Goal: Information Seeking & Learning: Learn about a topic

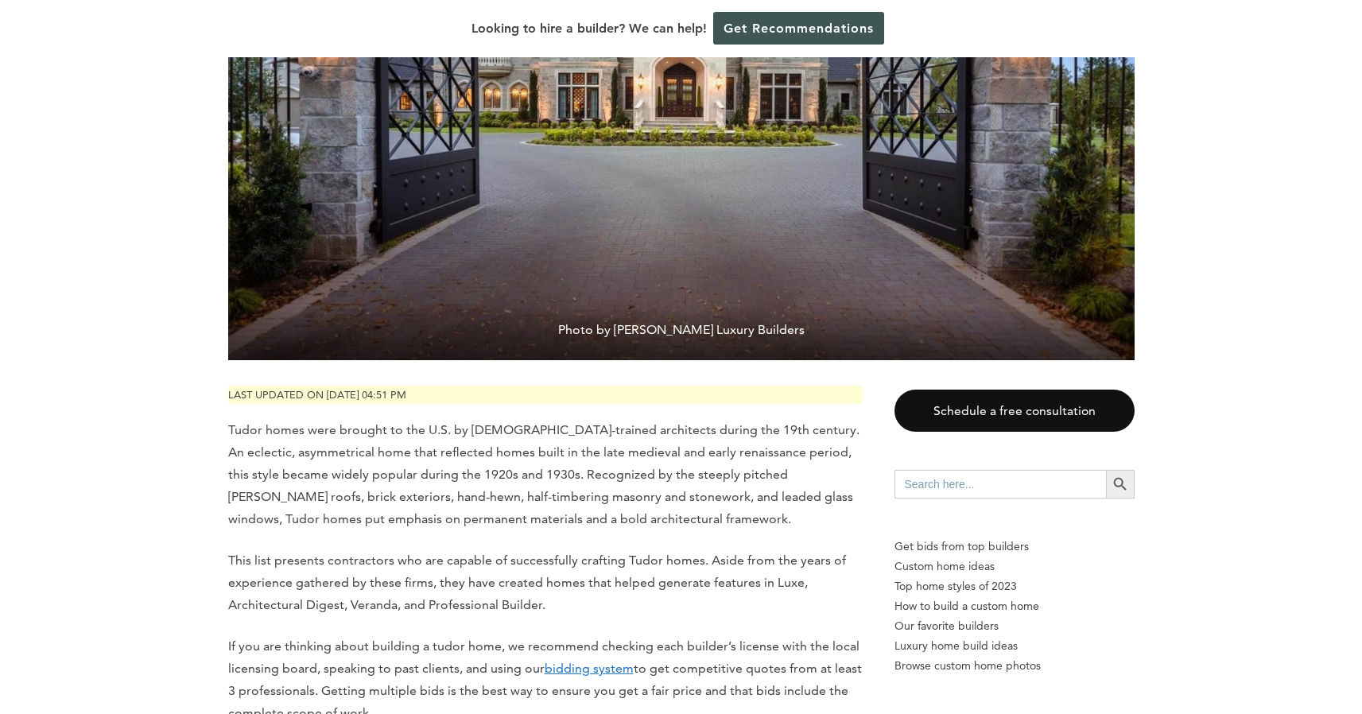
scroll to position [831, 0]
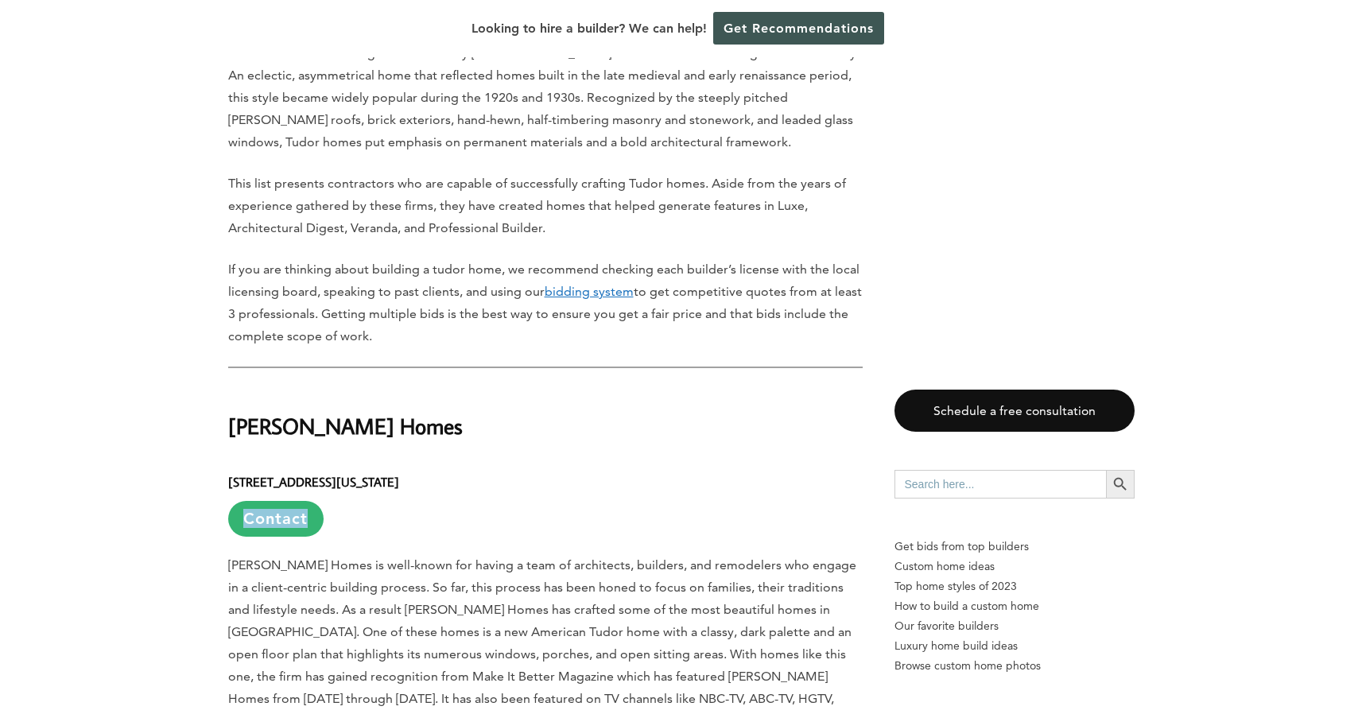
drag, startPoint x: 285, startPoint y: 517, endPoint x: 456, endPoint y: 491, distance: 173.7
click at [456, 491] on h6 "[STREET_ADDRESS][US_STATE] Contact" at bounding box center [545, 497] width 634 height 77
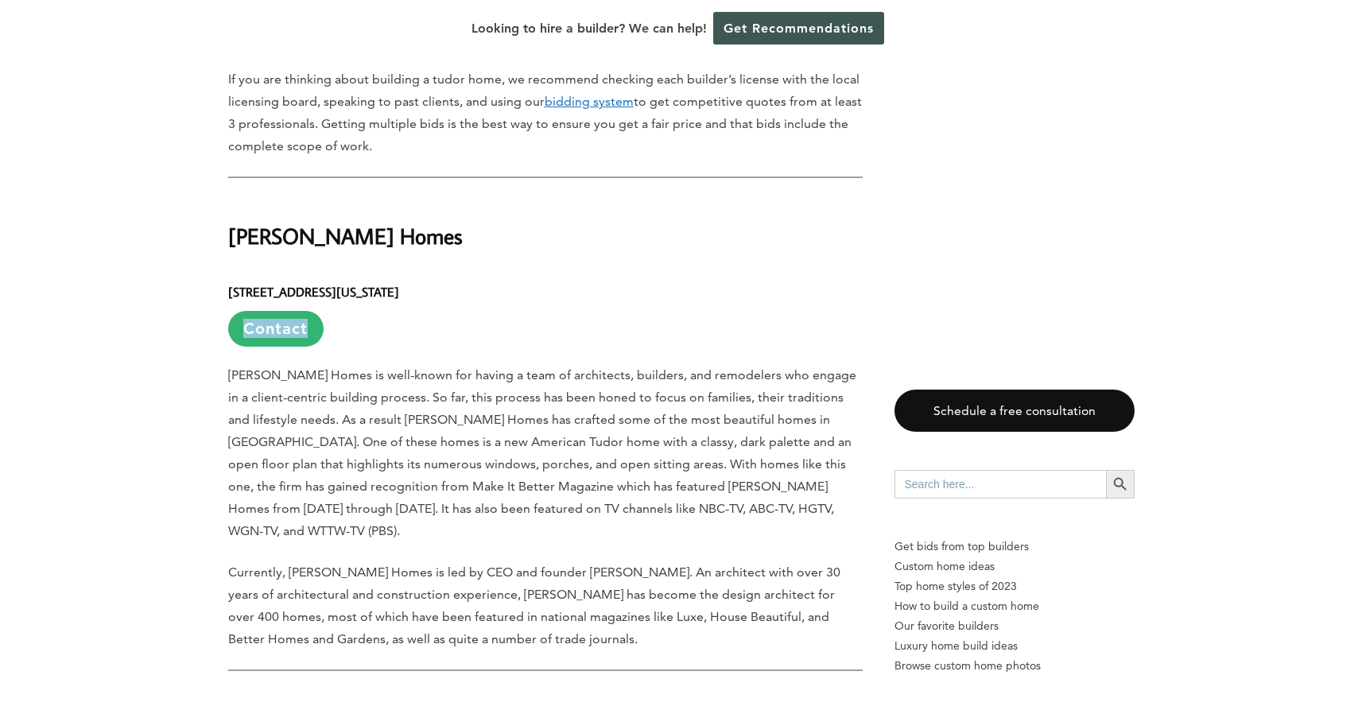
scroll to position [1458, 0]
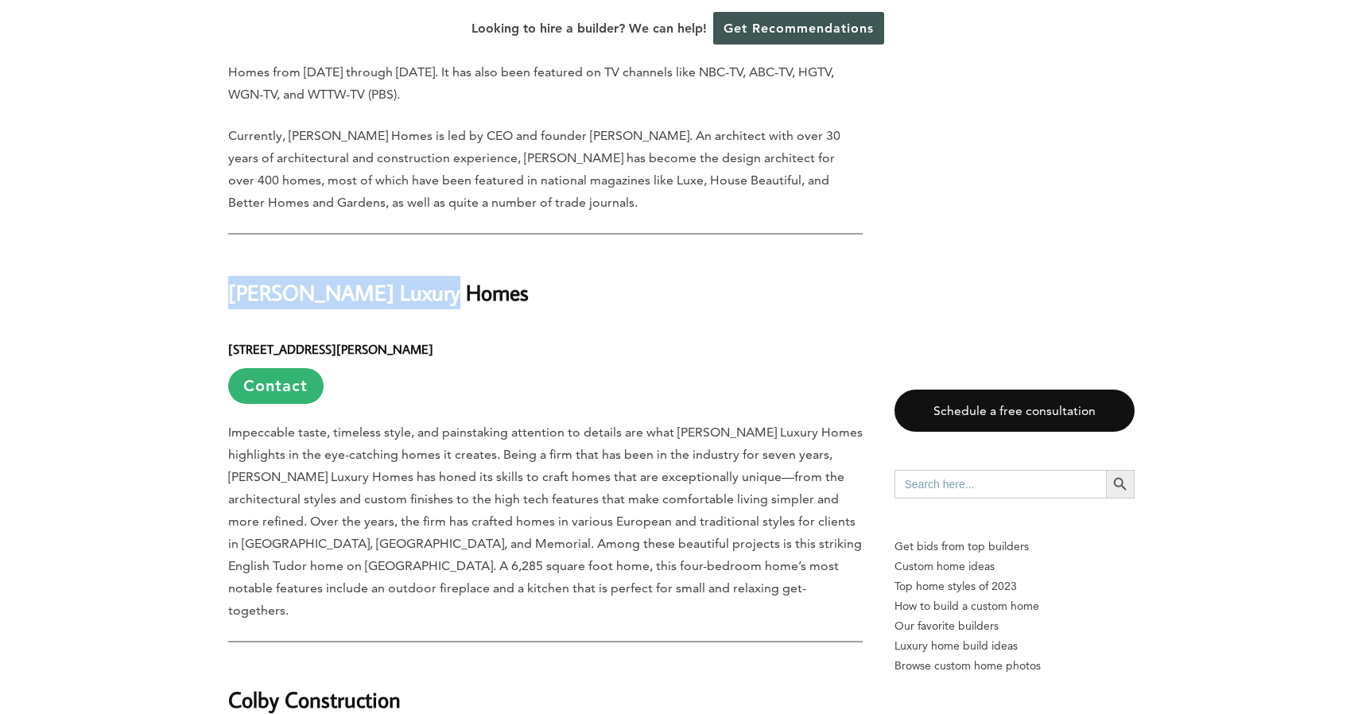
drag, startPoint x: 390, startPoint y: 258, endPoint x: 228, endPoint y: 249, distance: 162.4
click at [228, 254] on h2 "[PERSON_NAME] Luxury Homes" at bounding box center [545, 281] width 634 height 55
copy h2 "[PERSON_NAME] Luxury Homes"
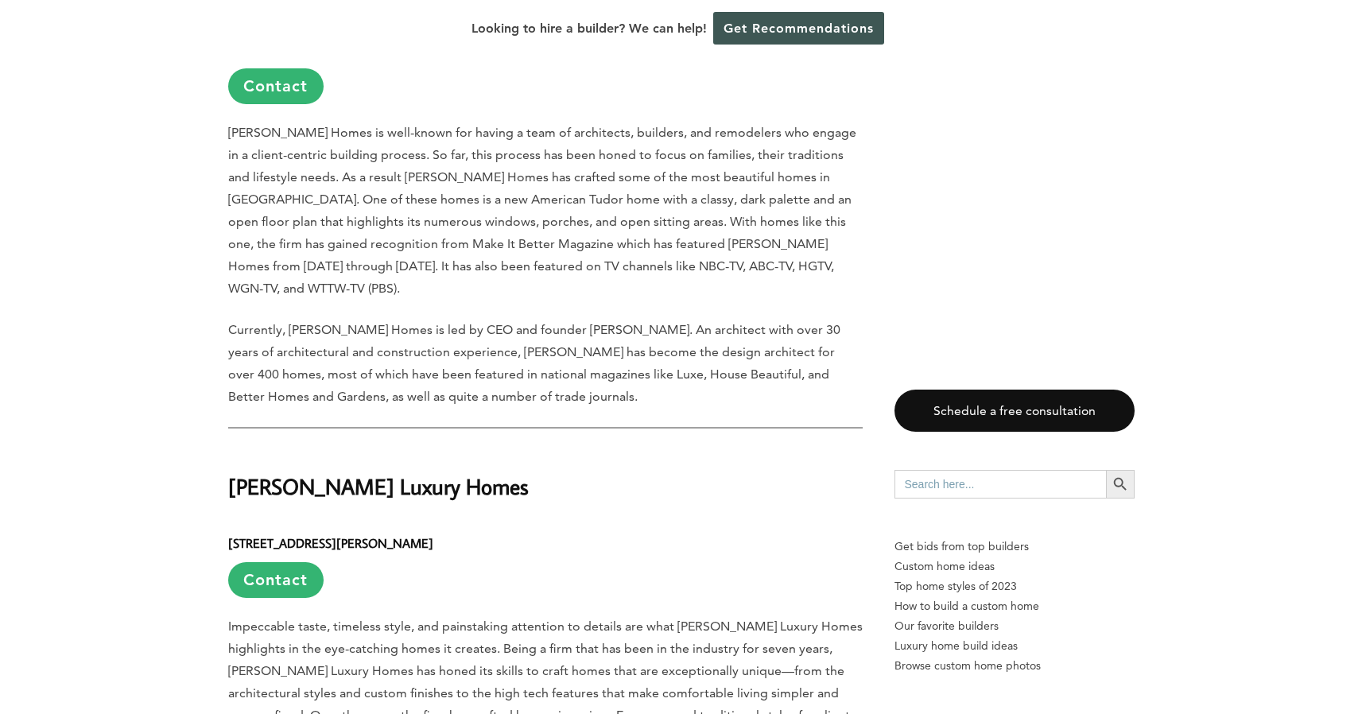
scroll to position [1077, 0]
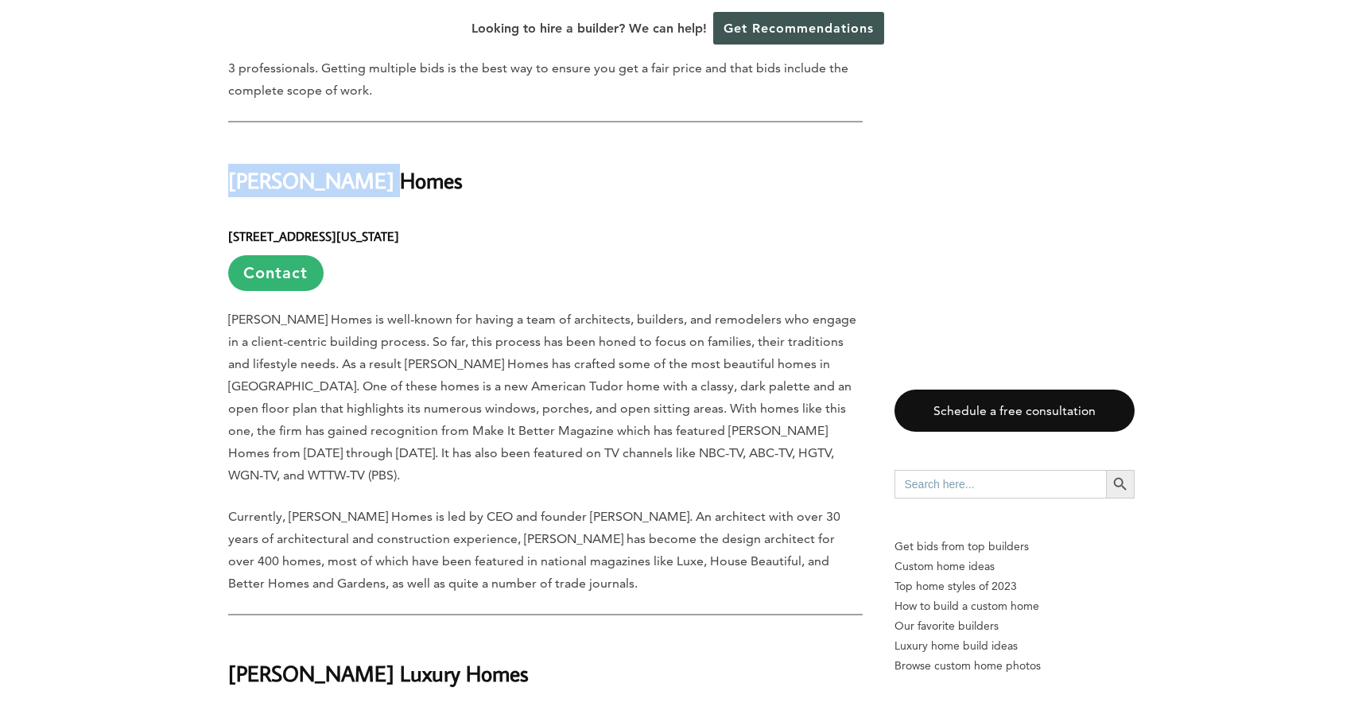
drag, startPoint x: 397, startPoint y: 173, endPoint x: 206, endPoint y: 173, distance: 190.8
copy h2 "[PERSON_NAME] Homes"
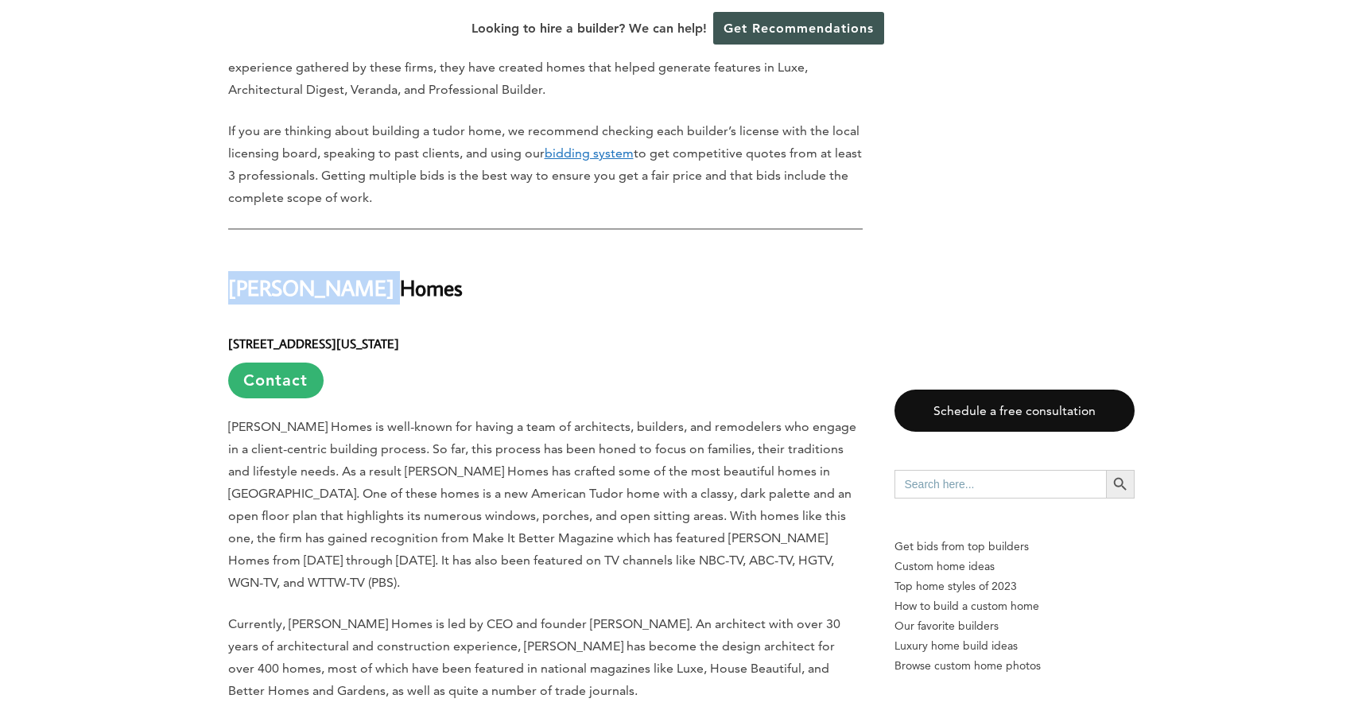
scroll to position [1007, 0]
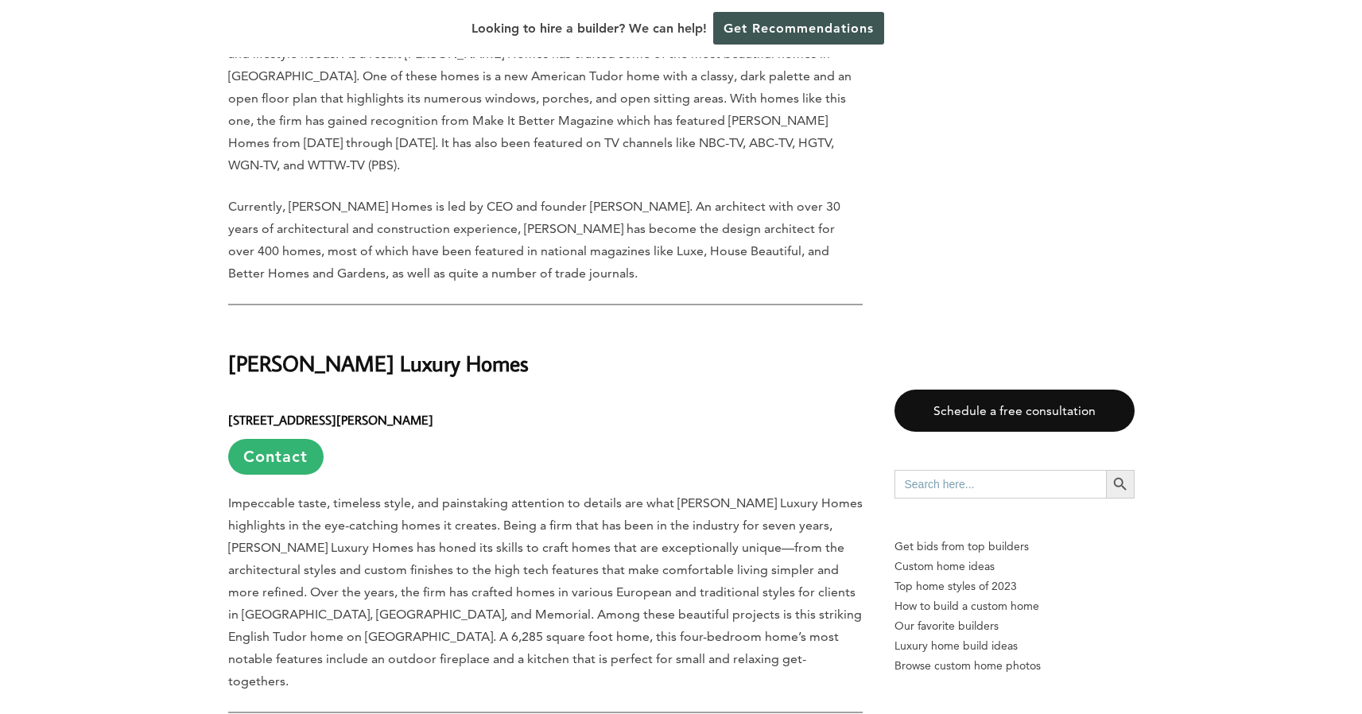
scroll to position [1606, 0]
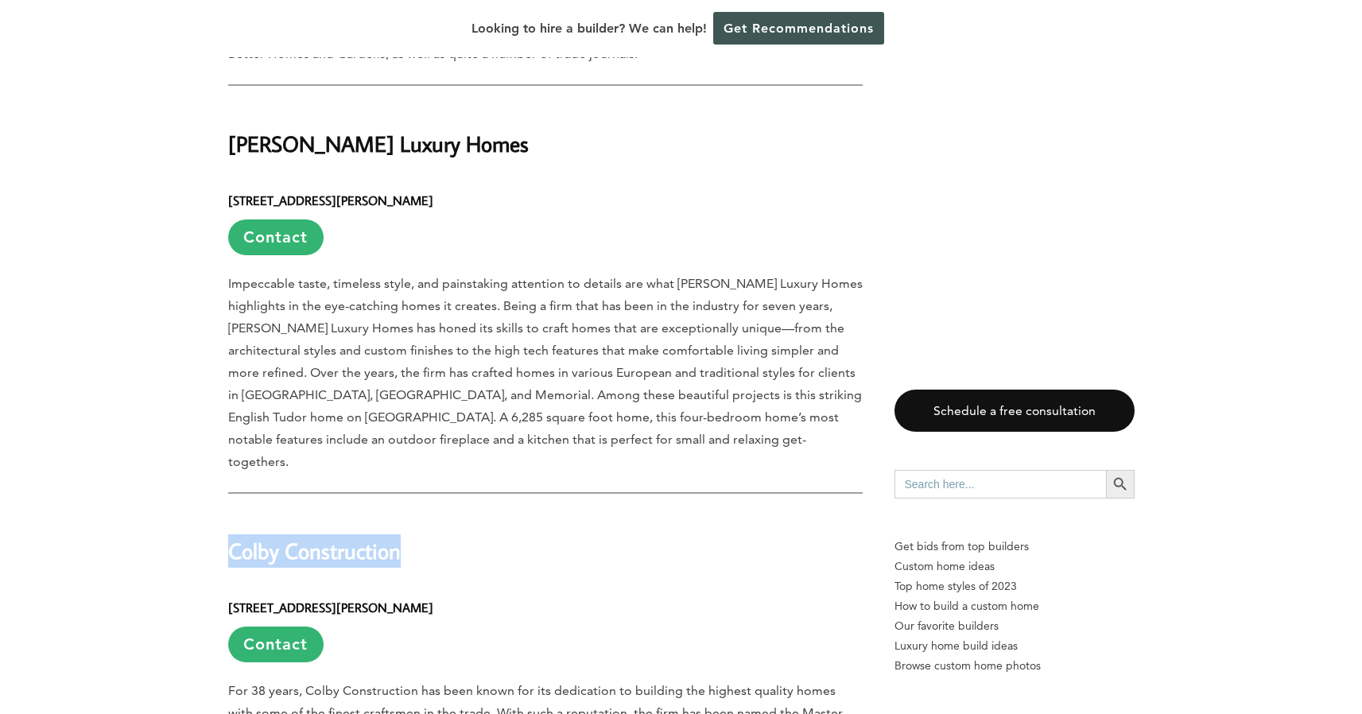
drag, startPoint x: 419, startPoint y: 502, endPoint x: 202, endPoint y: 500, distance: 217.0
copy h2 "Colby Construction"
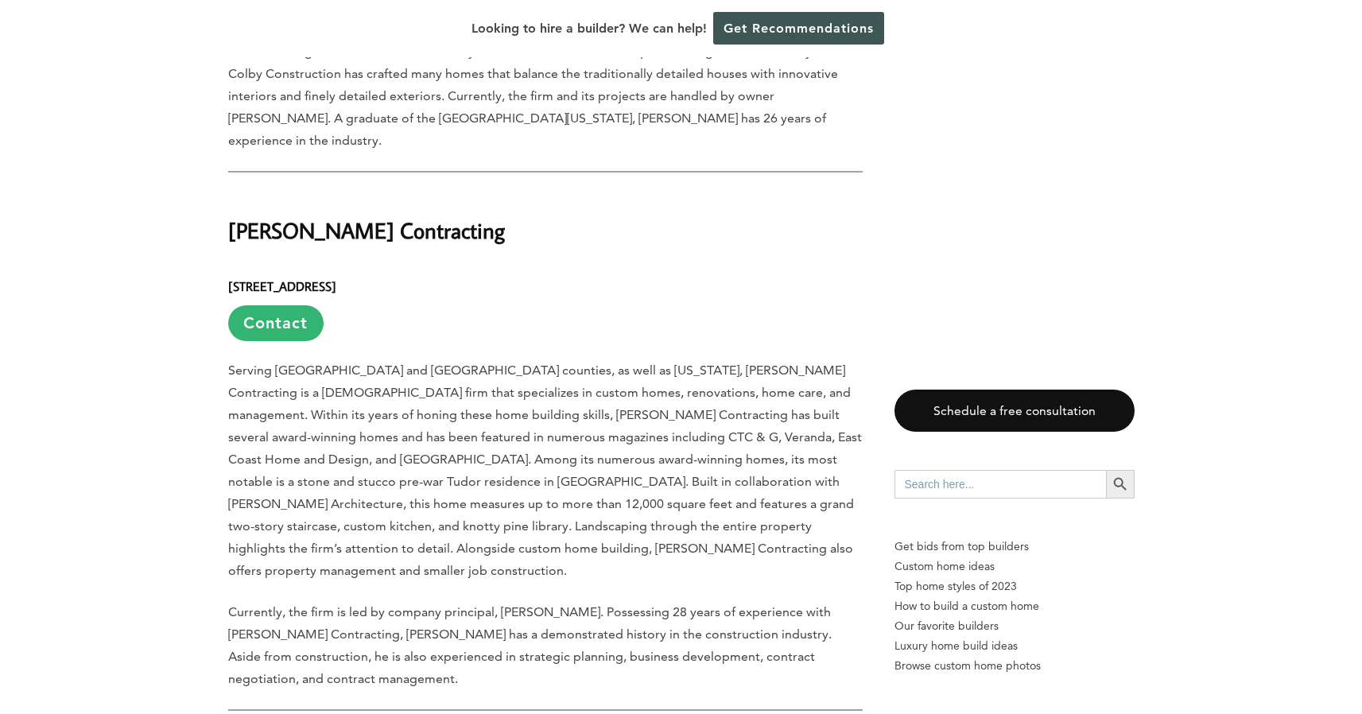
click at [637, 264] on h6 "[STREET_ADDRESS] Contact" at bounding box center [545, 302] width 634 height 77
drag, startPoint x: 459, startPoint y: 154, endPoint x: 150, endPoint y: 153, distance: 309.2
copy h2 "[PERSON_NAME] Contracting"
